Goal: Task Accomplishment & Management: Use online tool/utility

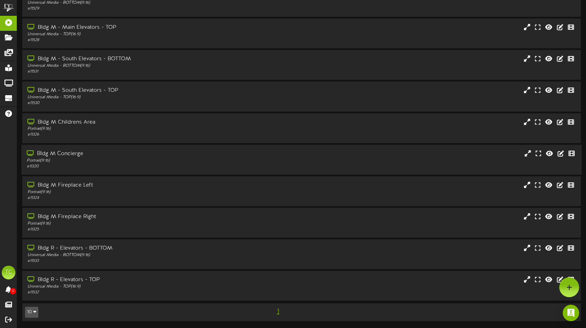
scroll to position [38, 0]
click at [103, 250] on div "Bldg R - Elevators - BOTTOM" at bounding box center [138, 249] width 223 height 8
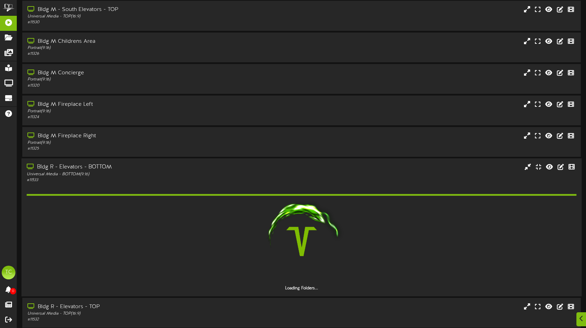
scroll to position [146, 0]
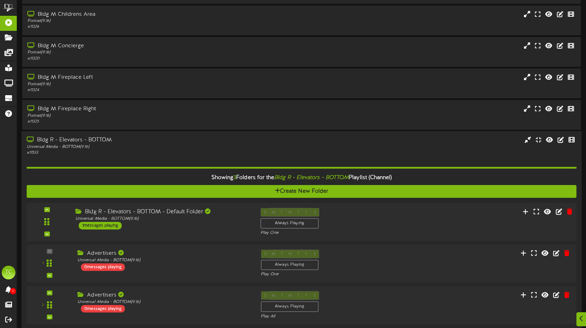
click at [199, 225] on div "Bldg R - Elevators - BOTTOM - Default Folder Universal Media - BOTTOM ( 9:16 ) …" at bounding box center [162, 219] width 185 height 22
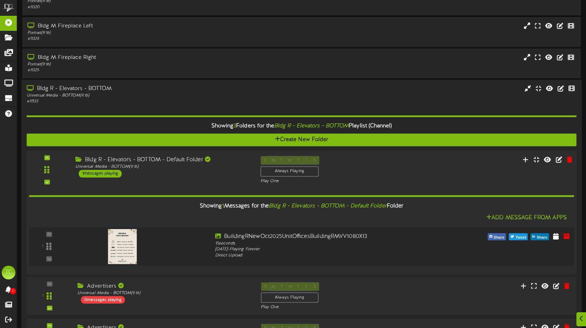
scroll to position [201, 0]
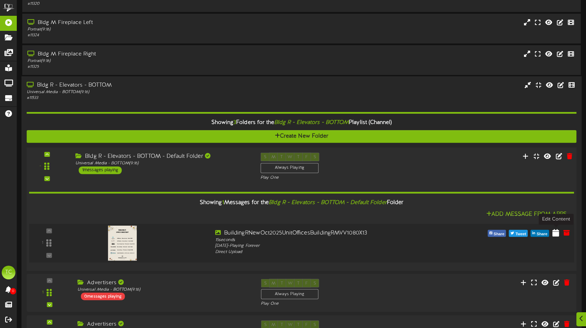
click at [556, 232] on icon at bounding box center [555, 233] width 7 height 8
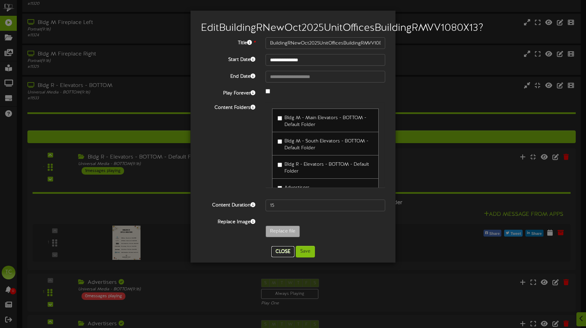
click at [290, 257] on button "Close" at bounding box center [282, 251] width 23 height 11
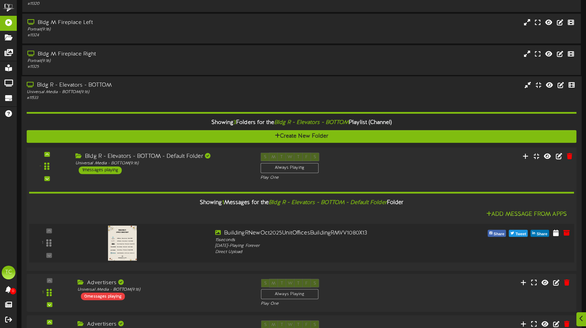
click at [120, 248] on img at bounding box center [122, 243] width 29 height 35
click at [554, 234] on icon at bounding box center [555, 233] width 7 height 8
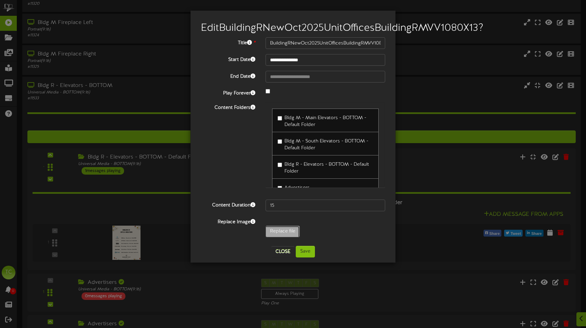
type input "**********"
type input "OctoberNEWOfficesBuildingRMVVDirectory1080X13"
click at [308, 258] on button "Save" at bounding box center [305, 252] width 19 height 12
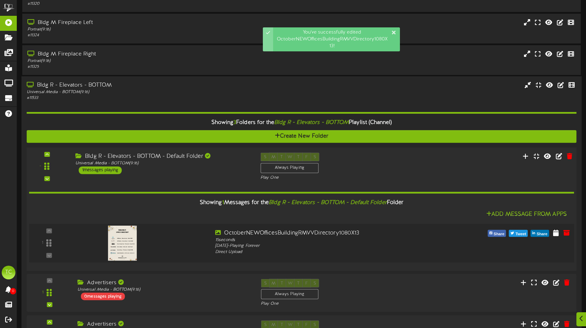
click at [121, 244] on img at bounding box center [122, 243] width 29 height 35
